Goal: Task Accomplishment & Management: Manage account settings

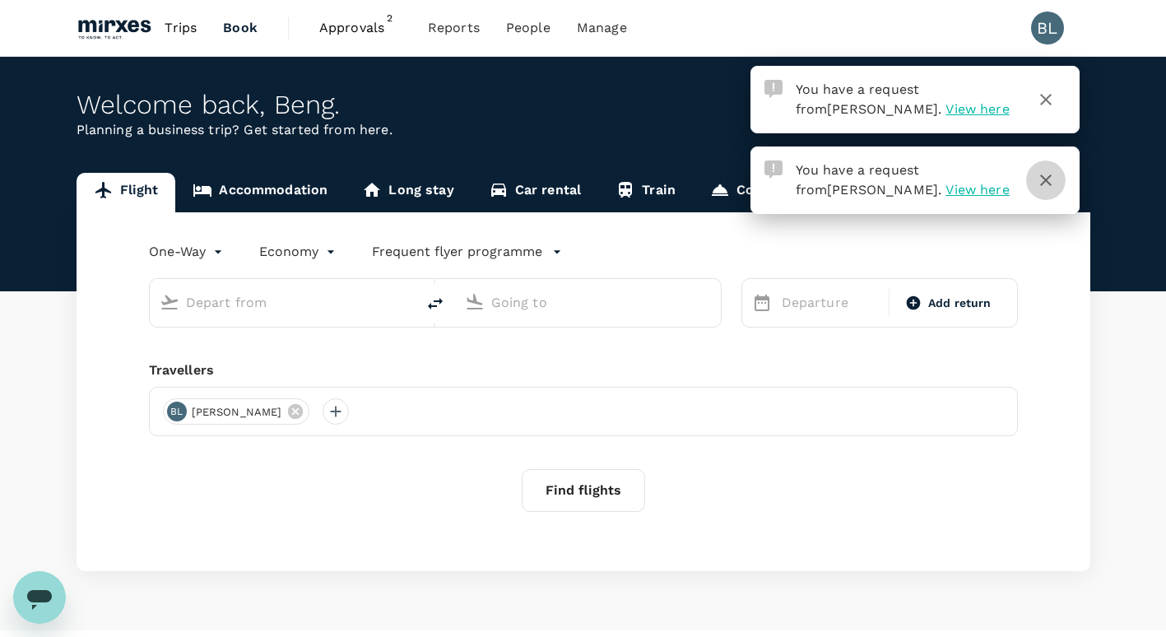
drag, startPoint x: 1050, startPoint y: 180, endPoint x: 1047, endPoint y: 140, distance: 40.4
click at [1050, 178] on icon "button" at bounding box center [1046, 180] width 20 height 20
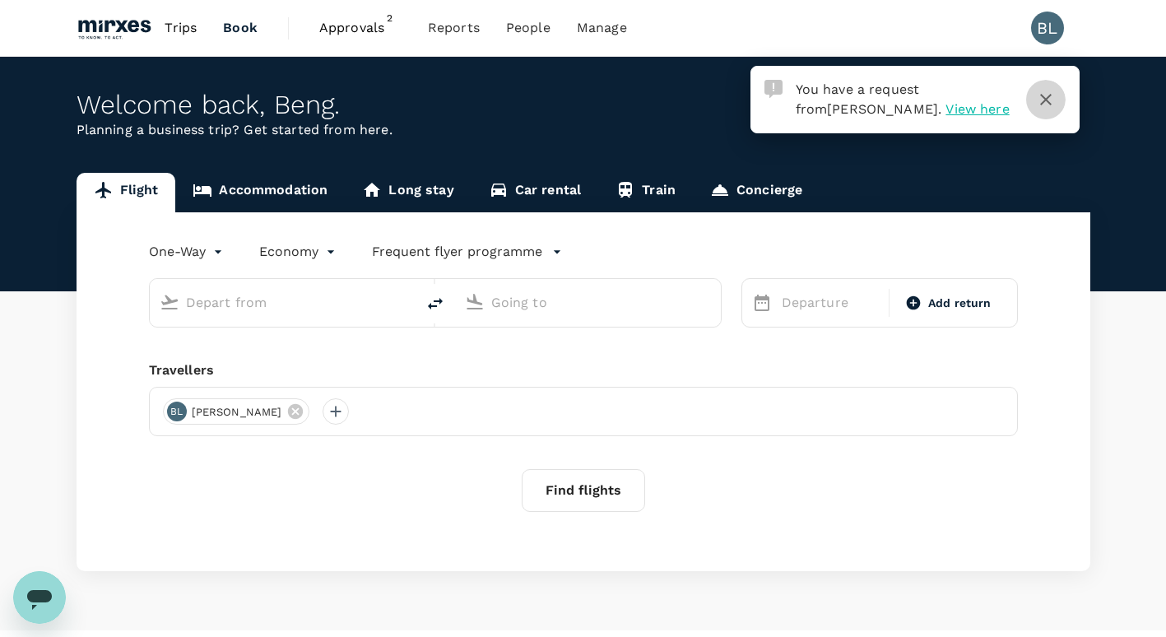
drag, startPoint x: 1042, startPoint y: 97, endPoint x: 1023, endPoint y: 157, distance: 63.0
click at [1042, 97] on icon "button" at bounding box center [1046, 100] width 12 height 12
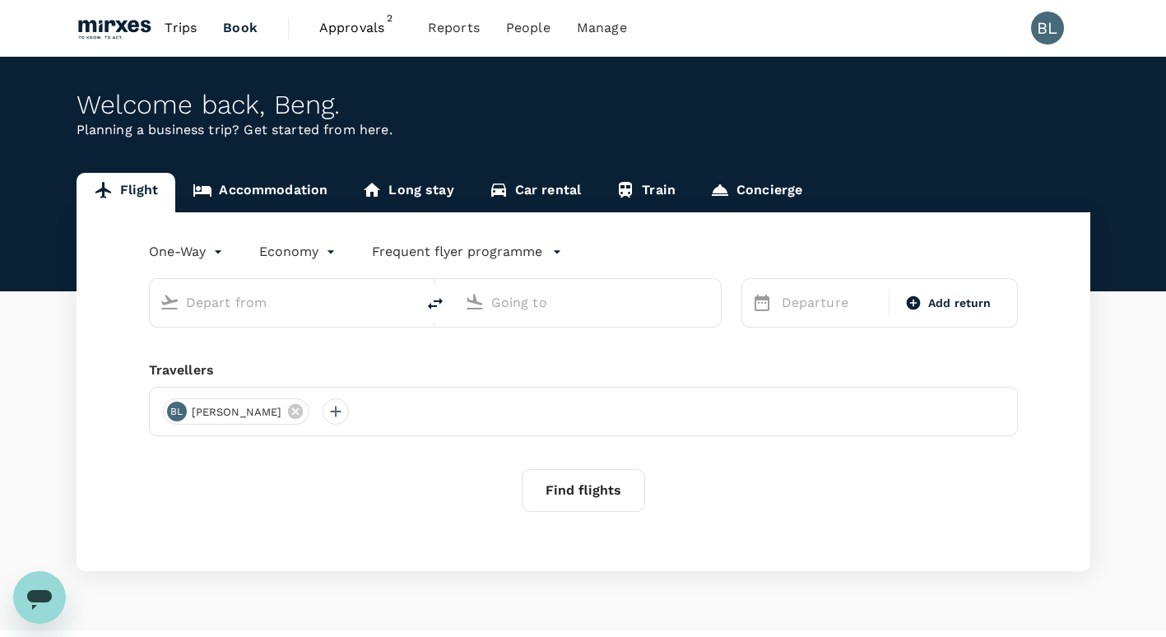
click at [376, 21] on span "Approvals" at bounding box center [360, 28] width 82 height 20
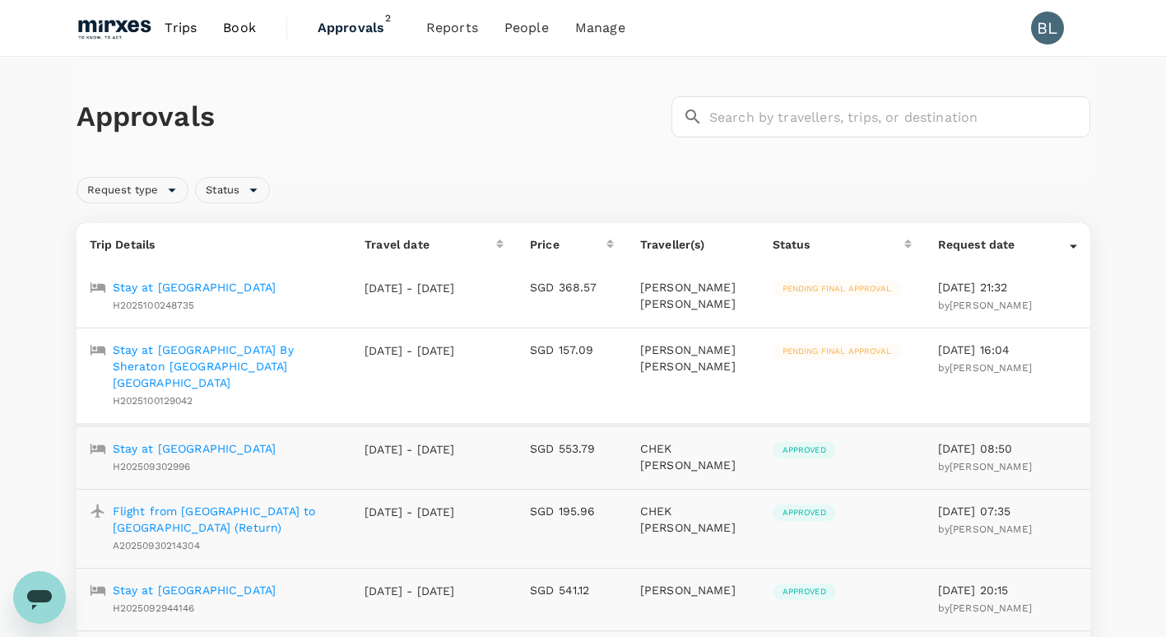
click at [269, 345] on p "Stay at [GEOGRAPHIC_DATA] By Sheraton [GEOGRAPHIC_DATA] [GEOGRAPHIC_DATA]" at bounding box center [226, 365] width 226 height 49
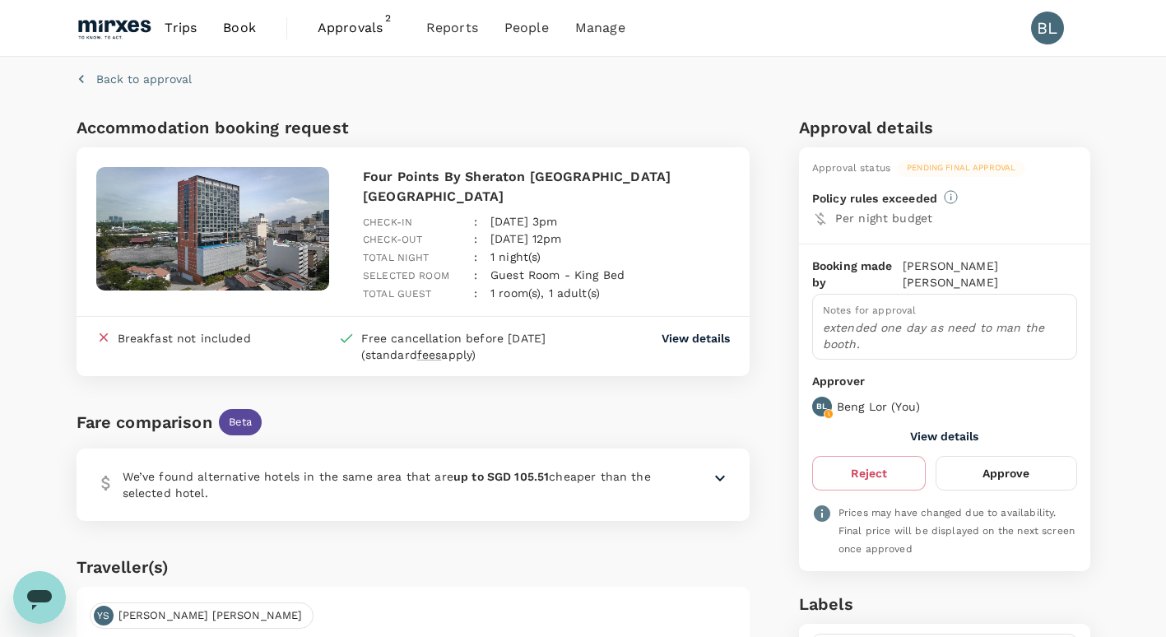
click at [1012, 456] on button "Approve" at bounding box center [1005, 473] width 141 height 35
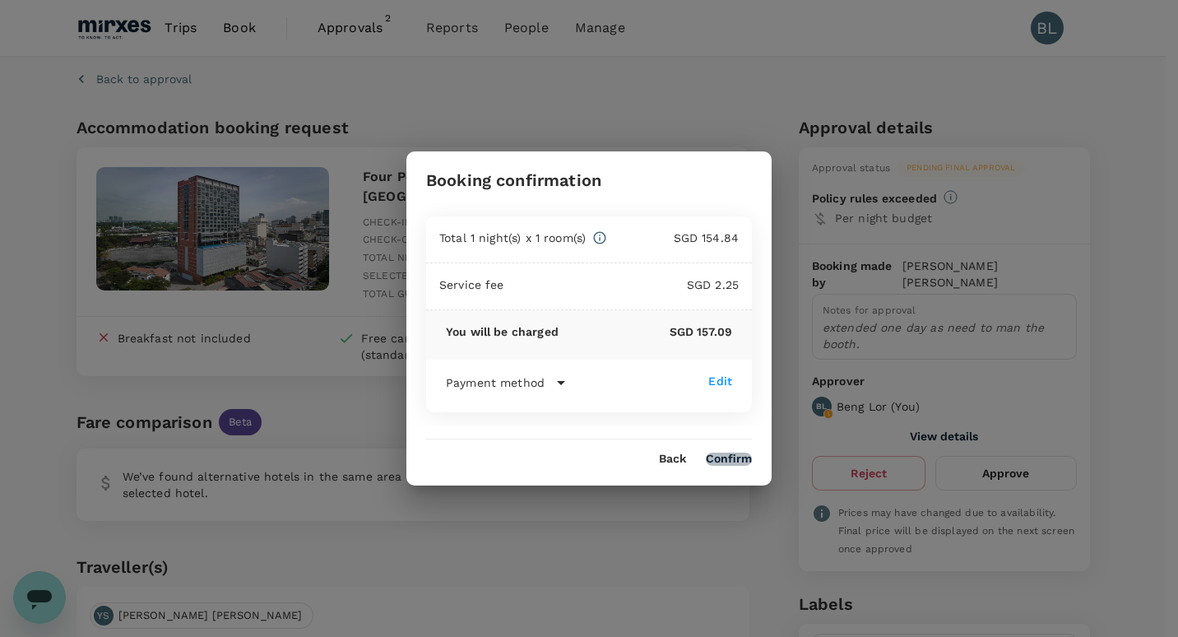
click at [727, 454] on button "Confirm" at bounding box center [729, 458] width 46 height 13
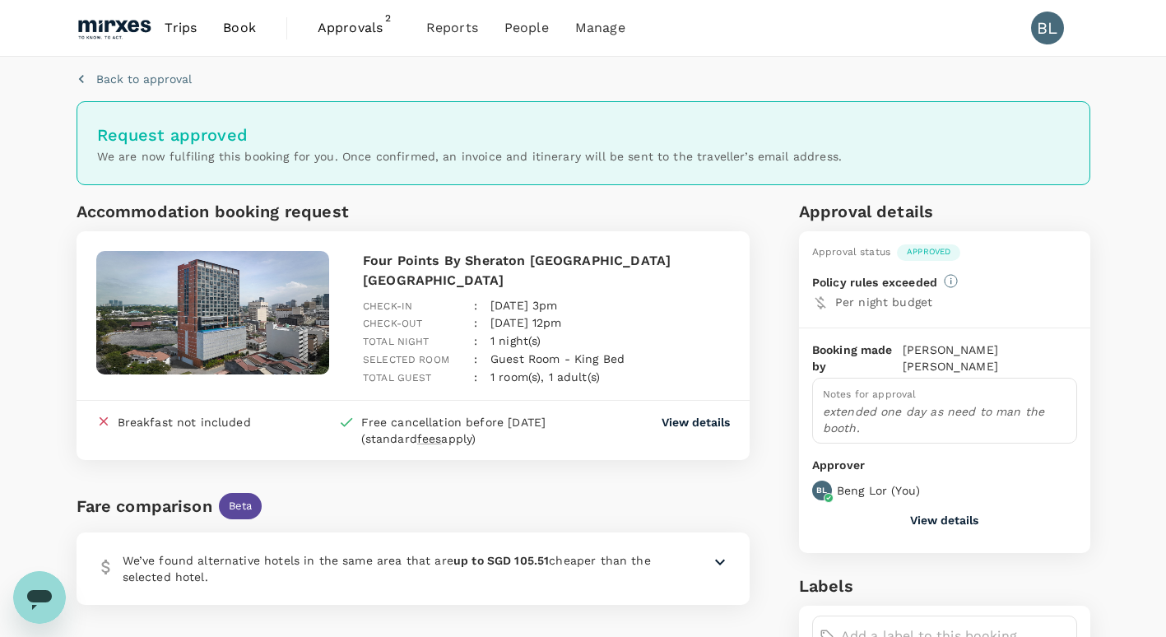
click at [353, 27] on span "Approvals" at bounding box center [359, 28] width 82 height 20
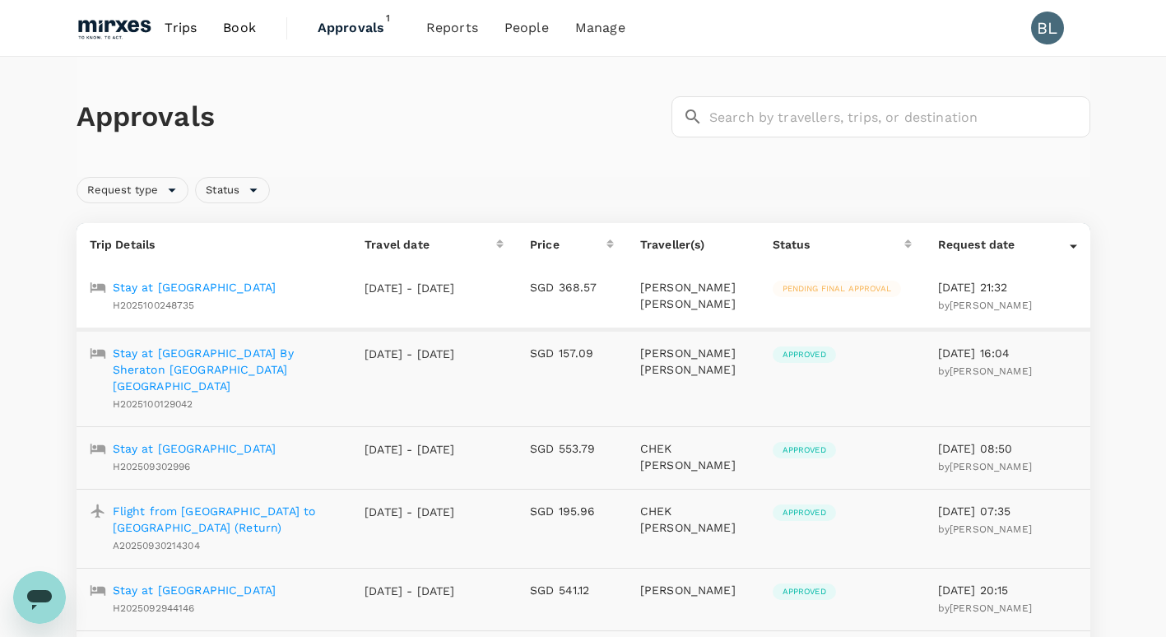
click at [234, 285] on p "Stay at [GEOGRAPHIC_DATA]" at bounding box center [195, 287] width 164 height 16
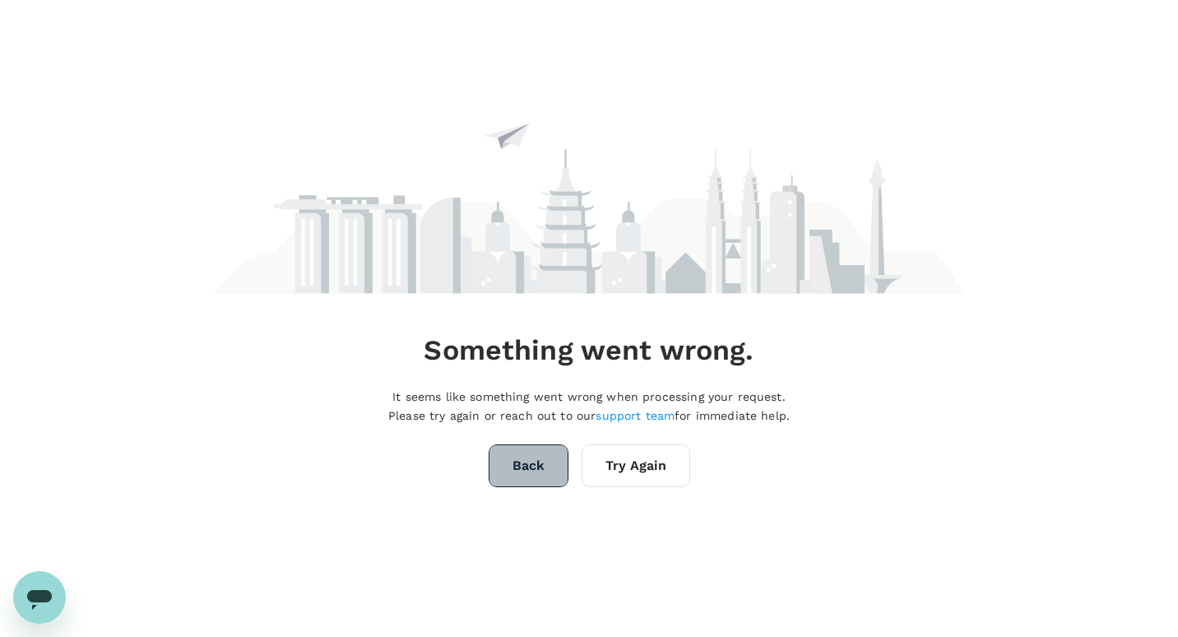
click at [519, 456] on button "Back" at bounding box center [529, 465] width 80 height 43
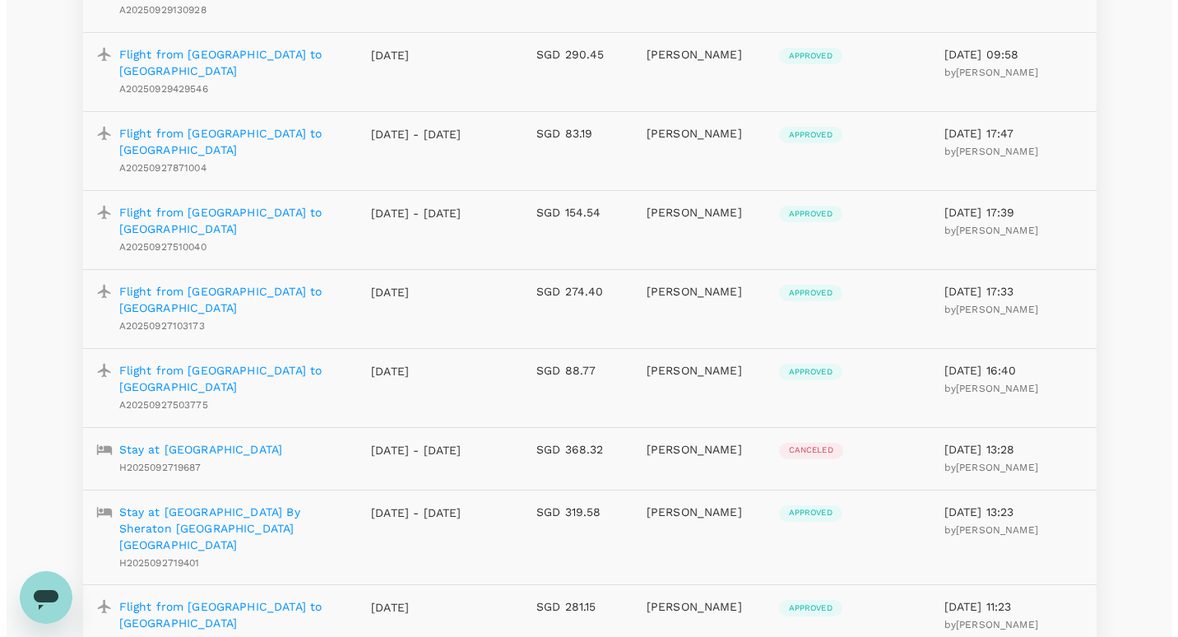
scroll to position [1481, 0]
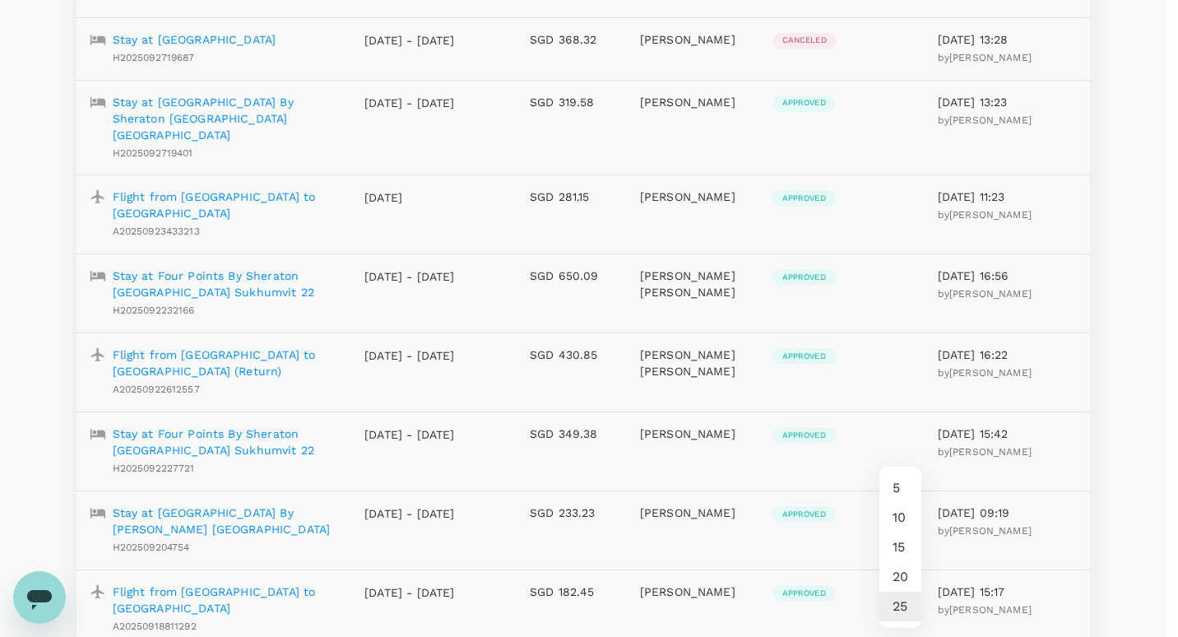
click at [906, 573] on li "20" at bounding box center [900, 577] width 42 height 30
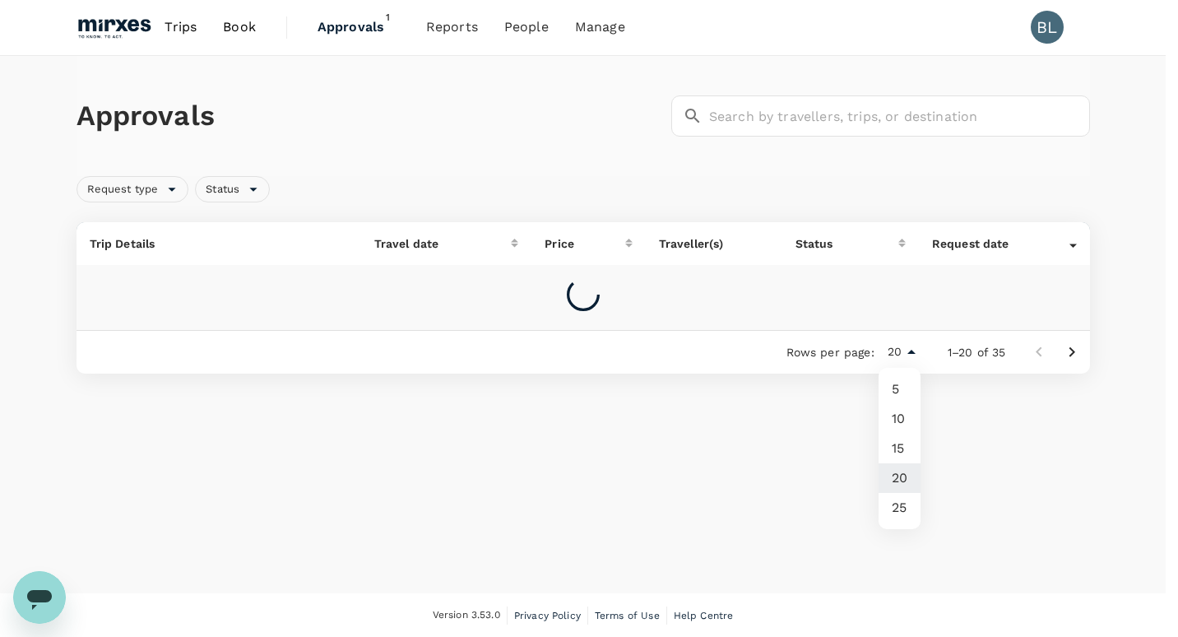
drag, startPoint x: 902, startPoint y: 355, endPoint x: 906, endPoint y: 391, distance: 36.5
click at [900, 358] on body "Trips Book Approvals 1 Reports People Manage BL Approvals ​ ​ Request type Stat…" at bounding box center [589, 318] width 1178 height 638
drag, startPoint x: 906, startPoint y: 507, endPoint x: 900, endPoint y: 490, distance: 17.4
click at [902, 501] on li "25" at bounding box center [899, 508] width 42 height 30
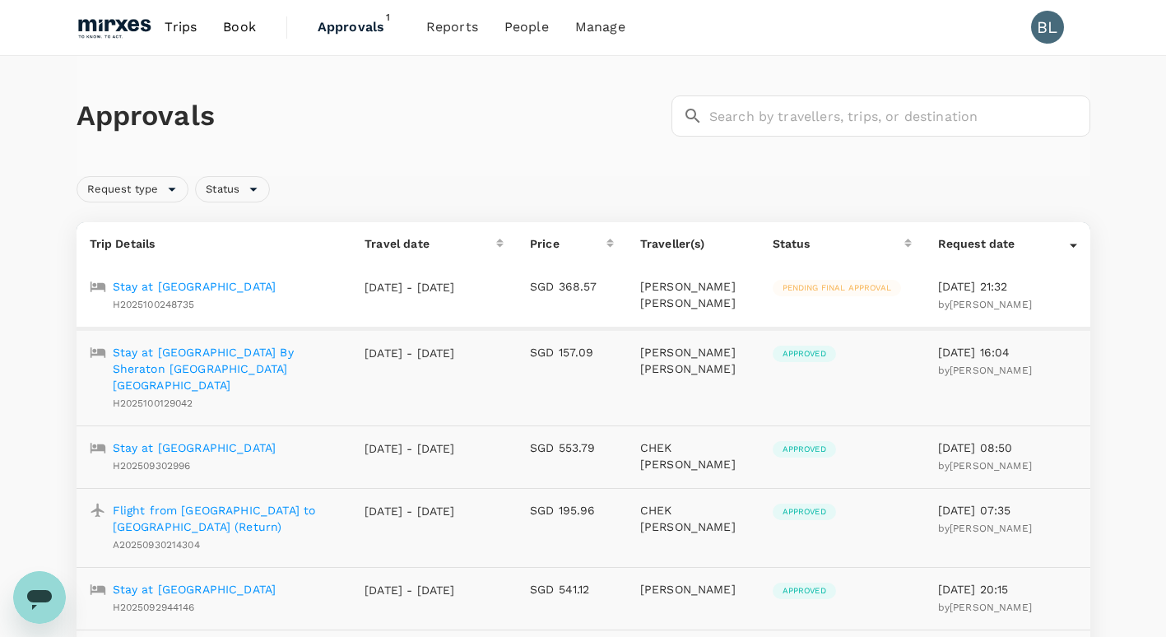
type input "25"
click at [252, 285] on p "Stay at [GEOGRAPHIC_DATA]" at bounding box center [195, 286] width 164 height 16
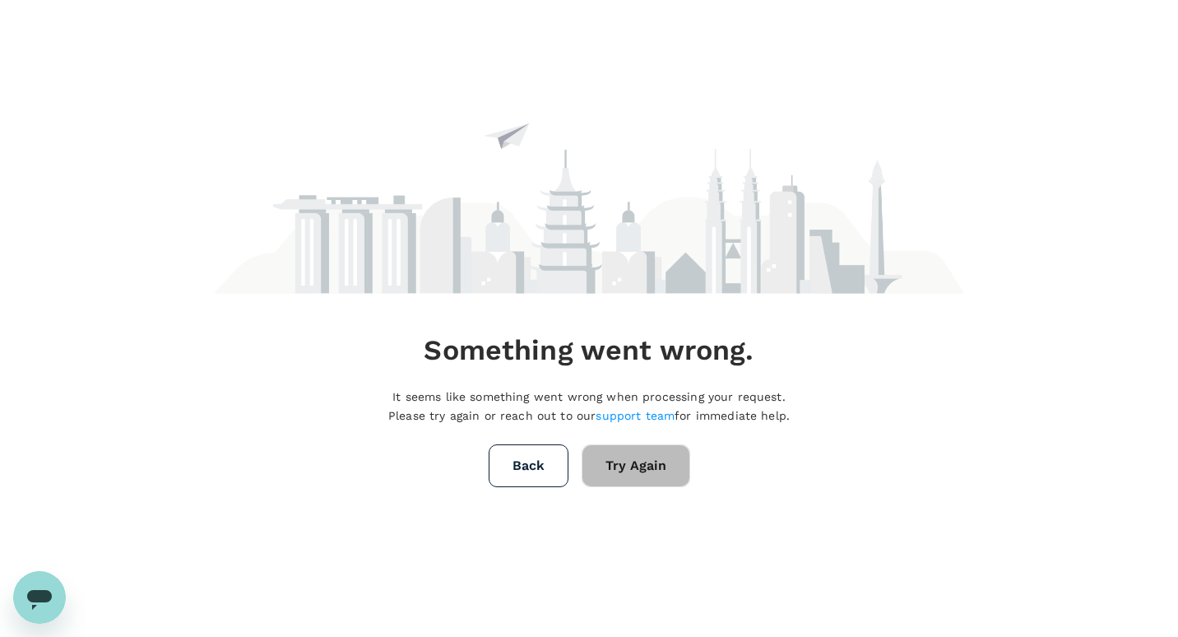
drag, startPoint x: 641, startPoint y: 447, endPoint x: 640, endPoint y: 461, distance: 14.8
click at [640, 461] on button "Try Again" at bounding box center [636, 465] width 109 height 43
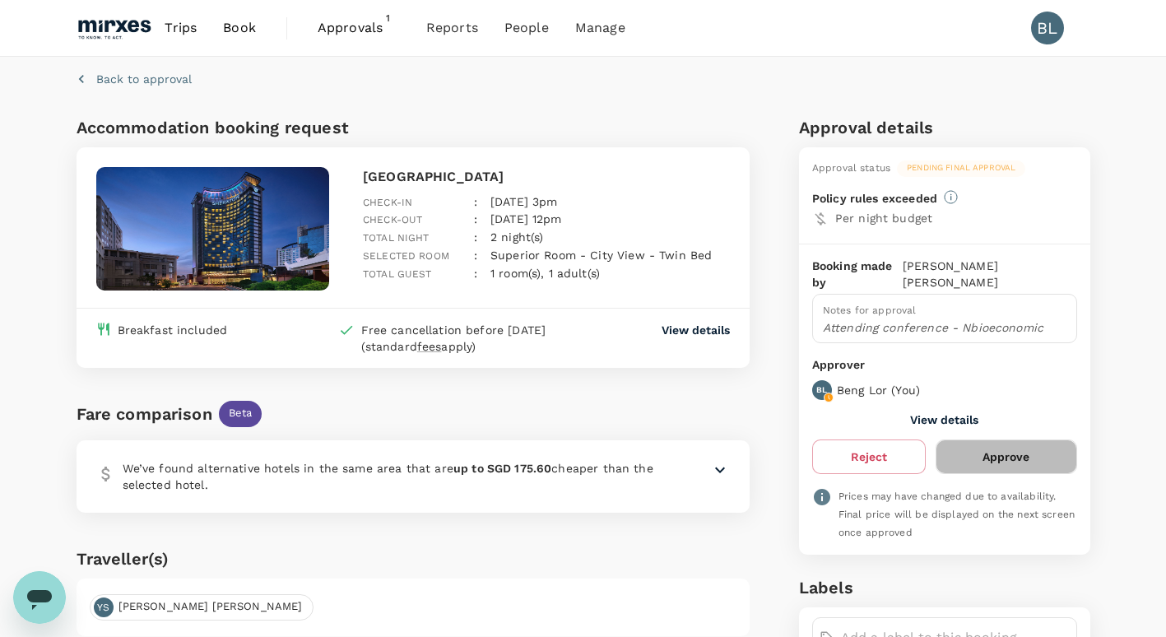
click at [980, 442] on button "Approve" at bounding box center [1005, 456] width 141 height 35
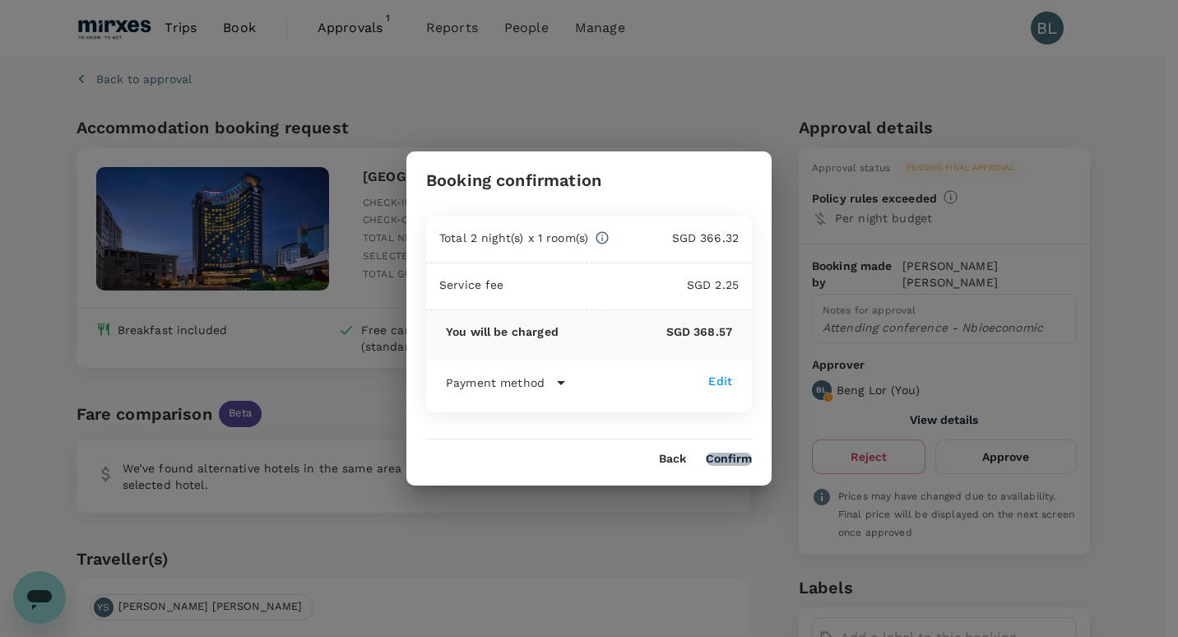
click at [729, 456] on button "Confirm" at bounding box center [729, 458] width 46 height 13
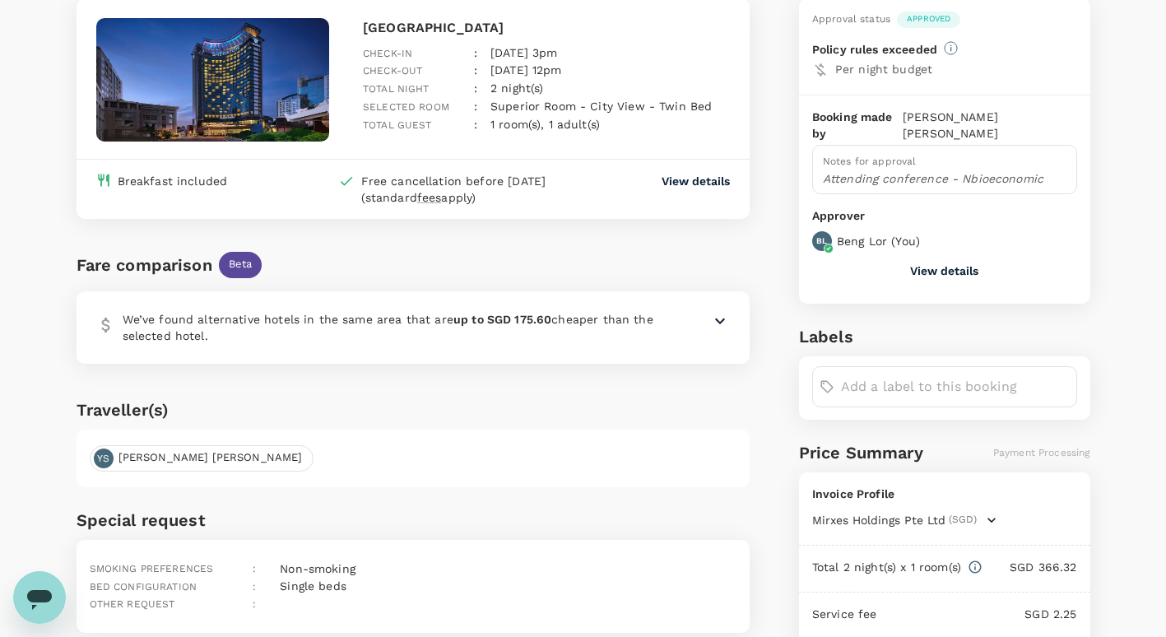
scroll to position [389, 0]
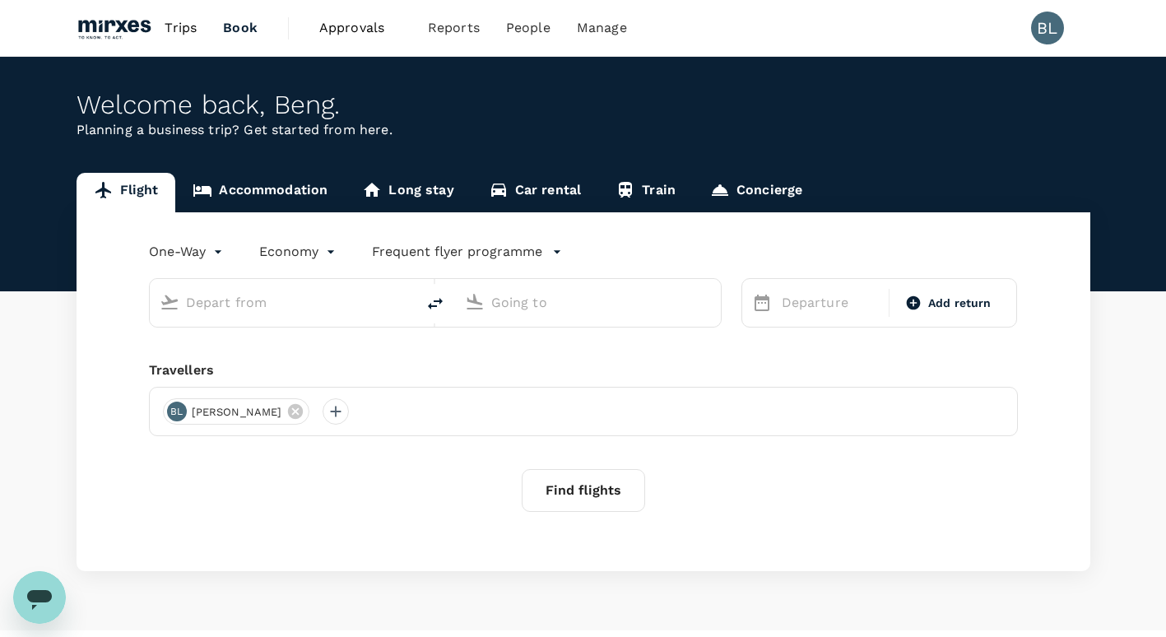
click at [355, 27] on span "Approvals" at bounding box center [360, 28] width 82 height 20
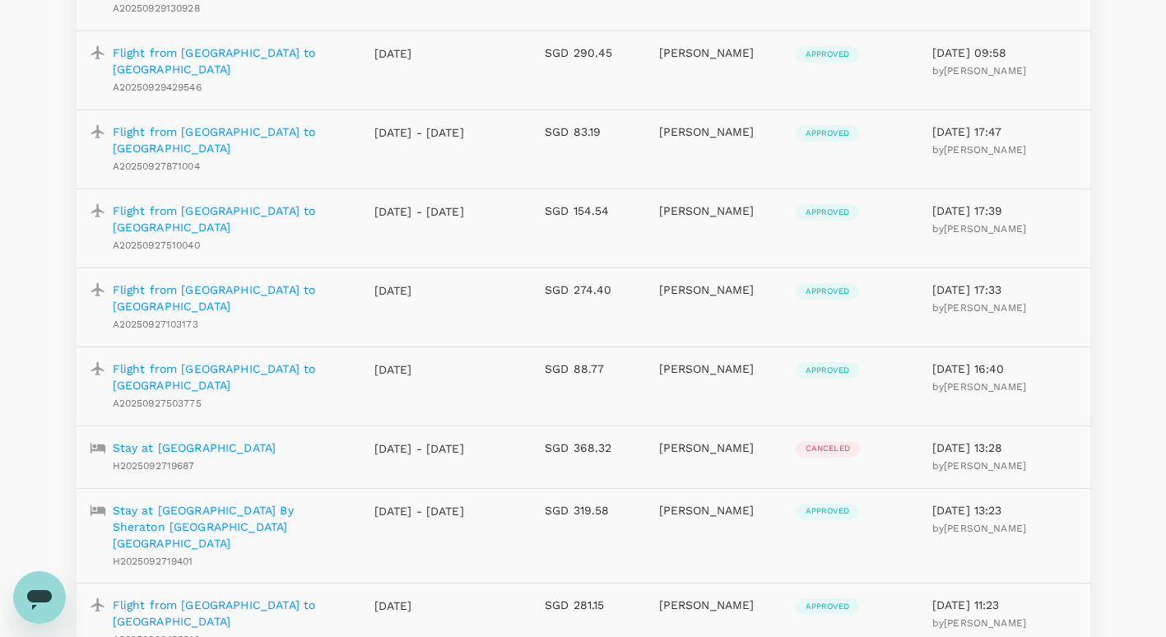
scroll to position [1546, 0]
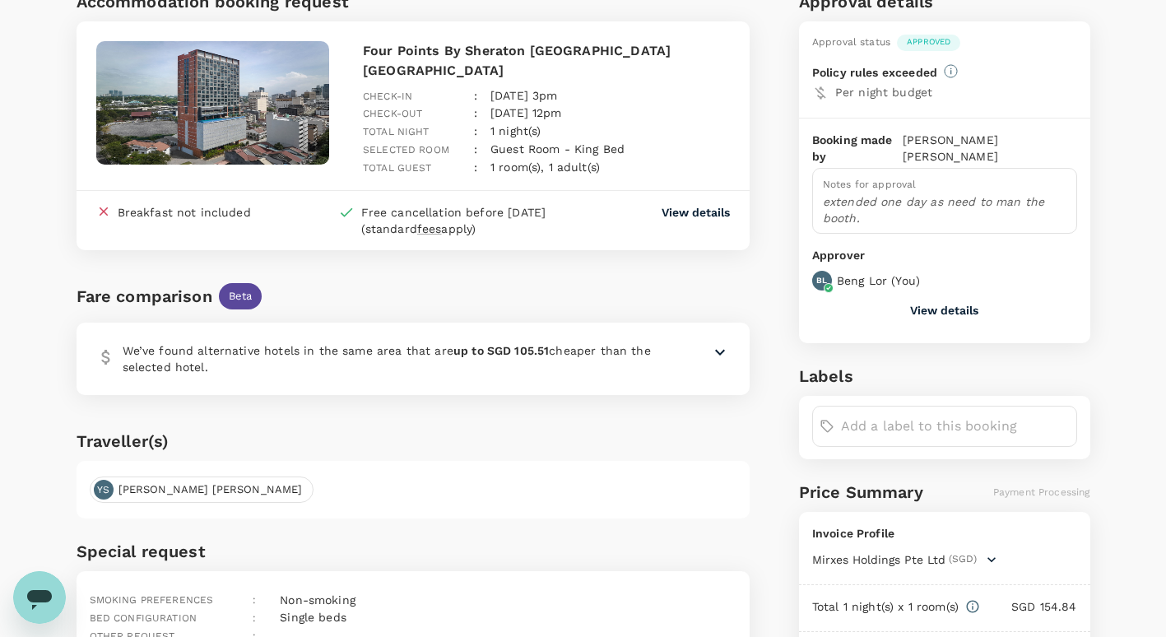
scroll to position [322, 0]
